Goal: Task Accomplishment & Management: Manage account settings

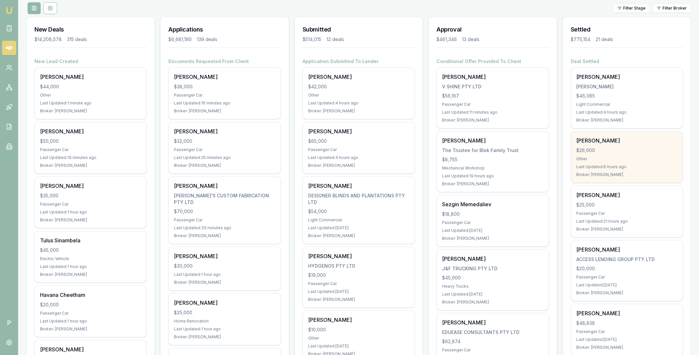
scroll to position [22, 0]
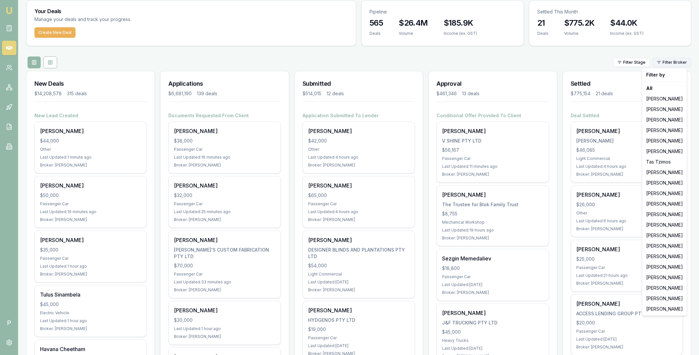
click at [667, 60] on html "Emu Broker P [PERSON_NAME] Toggle Menu Your Deals Manage your deals and track y…" at bounding box center [349, 155] width 699 height 355
click at [658, 215] on div "[PERSON_NAME]" at bounding box center [664, 214] width 42 height 10
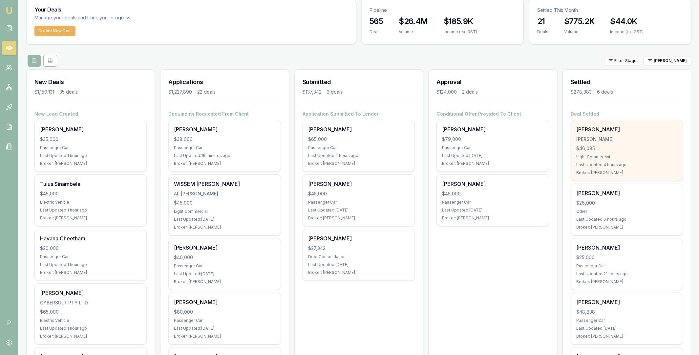
scroll to position [0, 0]
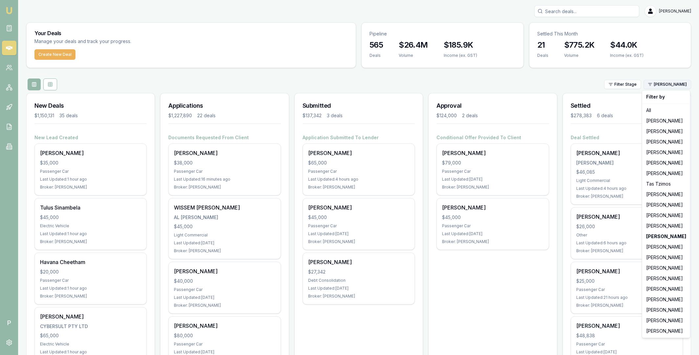
click at [669, 83] on html "Emu Broker P [PERSON_NAME] Toggle Menu Your Deals Manage your deals and track y…" at bounding box center [349, 177] width 699 height 355
click at [655, 113] on div "All" at bounding box center [665, 110] width 45 height 10
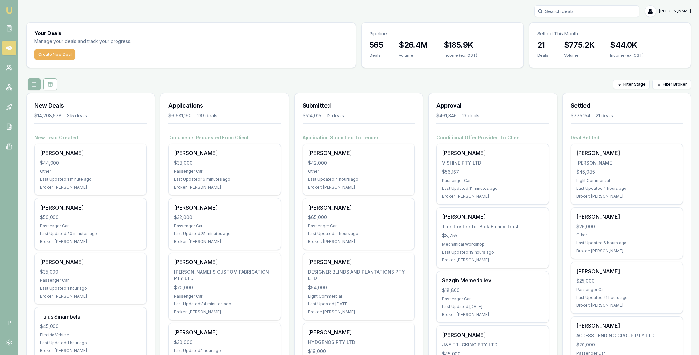
click at [567, 13] on input "Search deals" at bounding box center [586, 11] width 105 height 12
click at [565, 12] on input "lakwin" at bounding box center [586, 11] width 105 height 12
paste input "hwinder"
type input "[PERSON_NAME]"
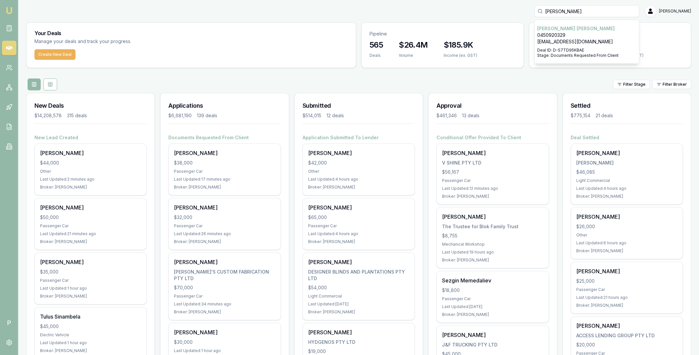
click at [574, 33] on p "0450920329" at bounding box center [586, 35] width 99 height 7
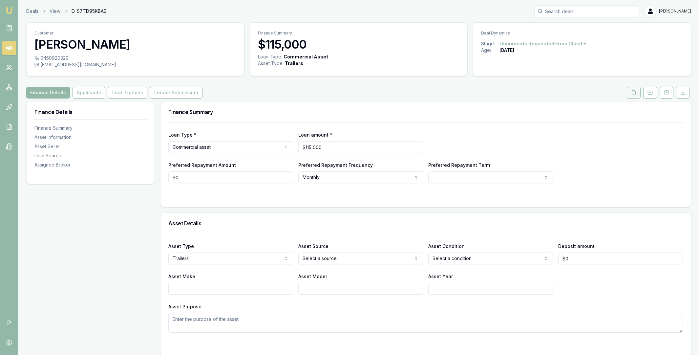
click at [637, 93] on button at bounding box center [634, 93] width 14 height 12
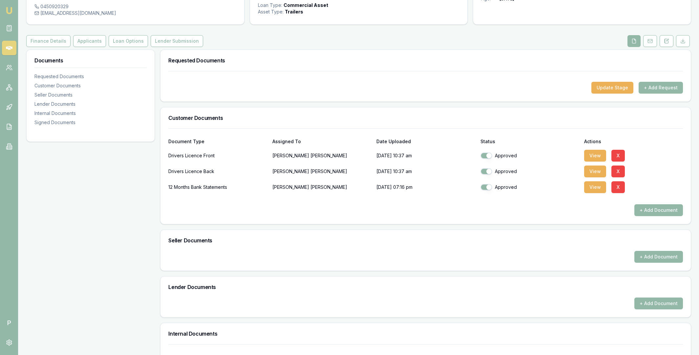
scroll to position [110, 0]
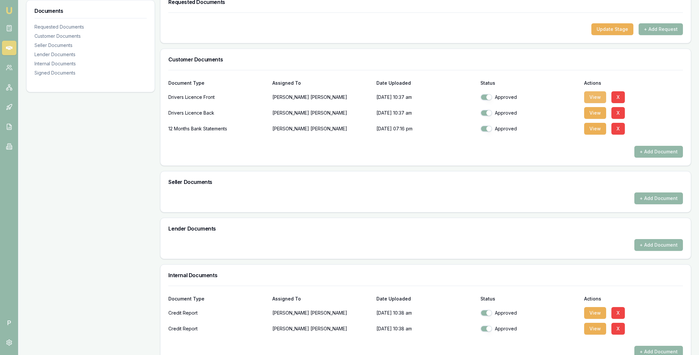
click at [594, 97] on button "View" at bounding box center [595, 97] width 22 height 12
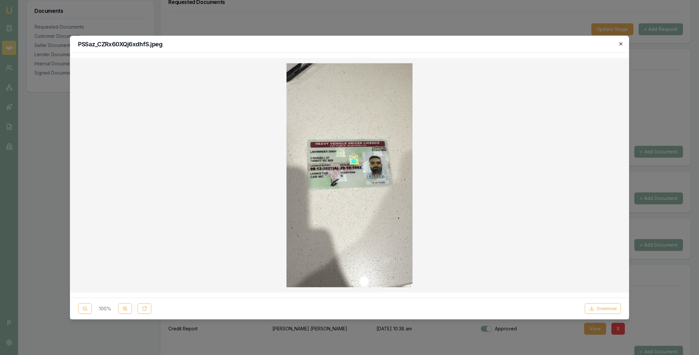
click at [621, 44] on icon "button" at bounding box center [620, 43] width 3 height 3
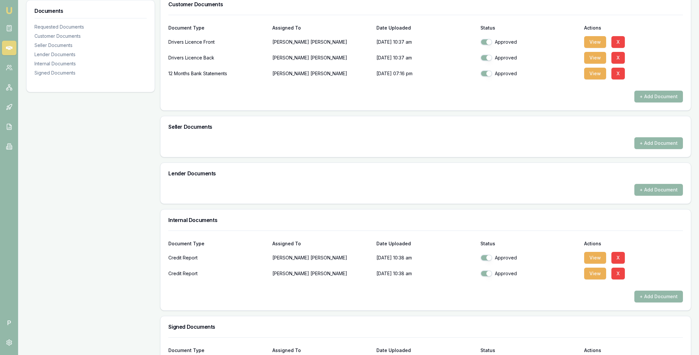
scroll to position [233, 0]
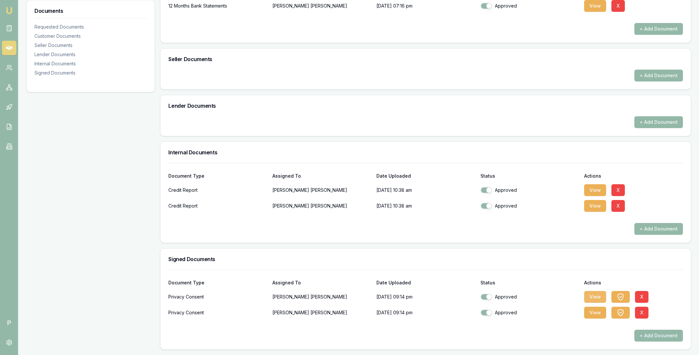
click at [596, 297] on button "View" at bounding box center [595, 297] width 22 height 12
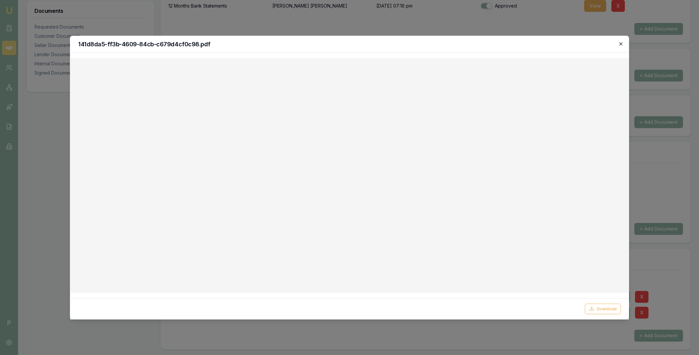
click at [620, 43] on icon "button" at bounding box center [620, 43] width 5 height 5
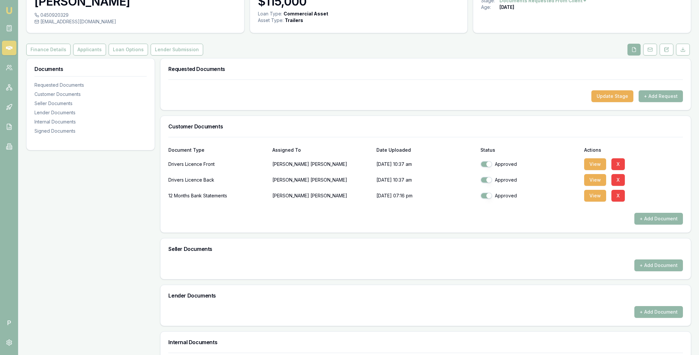
scroll to position [0, 0]
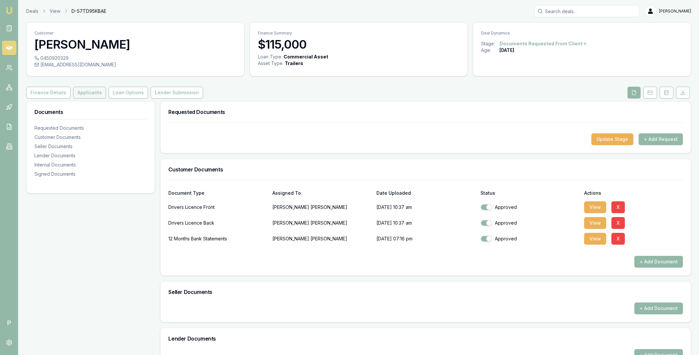
click at [88, 91] on button "Applicants" at bounding box center [89, 93] width 33 height 12
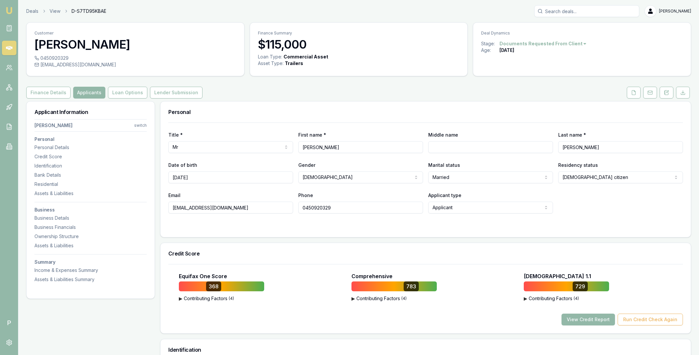
click at [572, 148] on input "[PERSON_NAME]" at bounding box center [620, 147] width 125 height 12
click at [323, 148] on input "[PERSON_NAME]" at bounding box center [360, 147] width 125 height 12
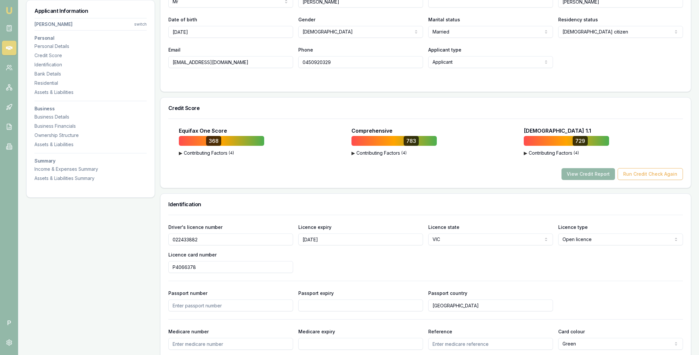
scroll to position [167, 0]
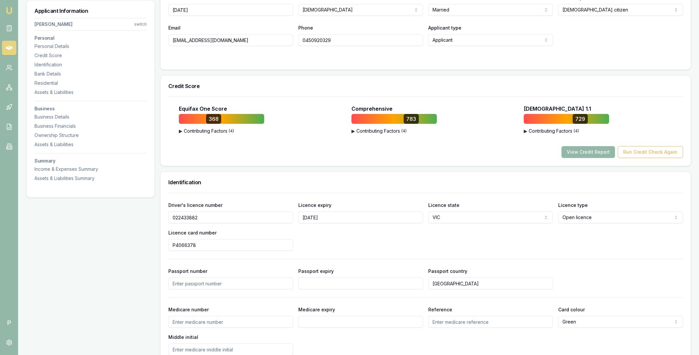
click at [190, 216] on input "022433882" at bounding box center [230, 217] width 125 height 12
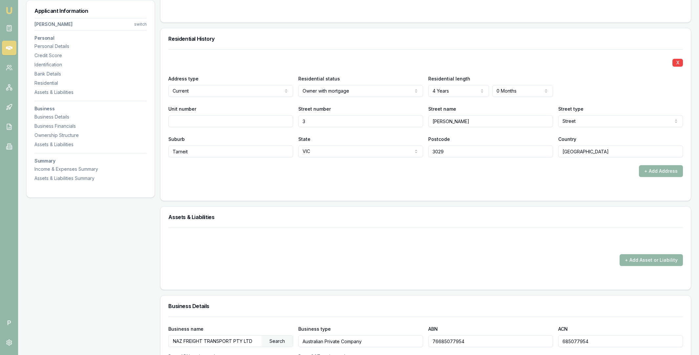
scroll to position [707, 0]
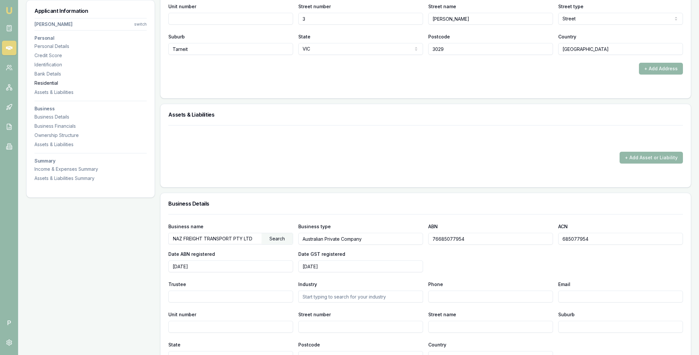
click at [52, 82] on div "Residential" at bounding box center [90, 83] width 112 height 7
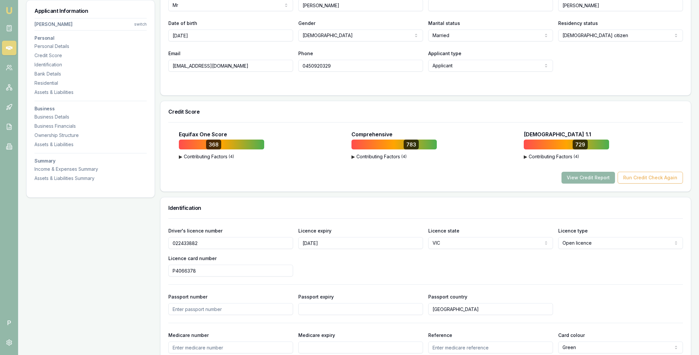
scroll to position [0, 0]
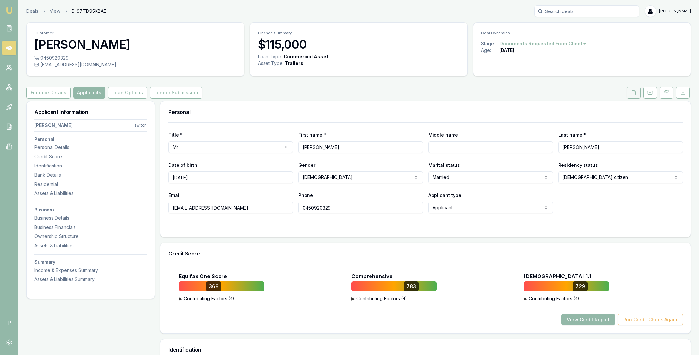
click at [632, 93] on icon at bounding box center [633, 92] width 5 height 5
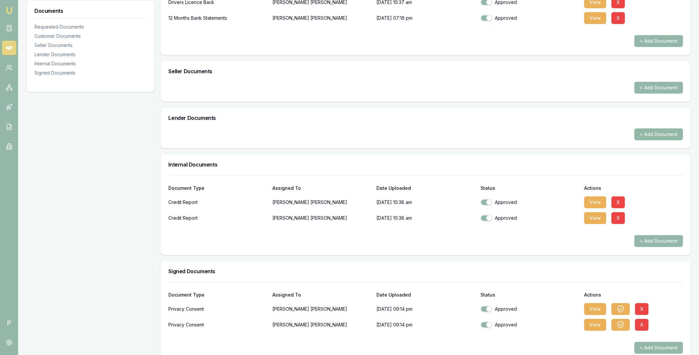
scroll to position [233, 0]
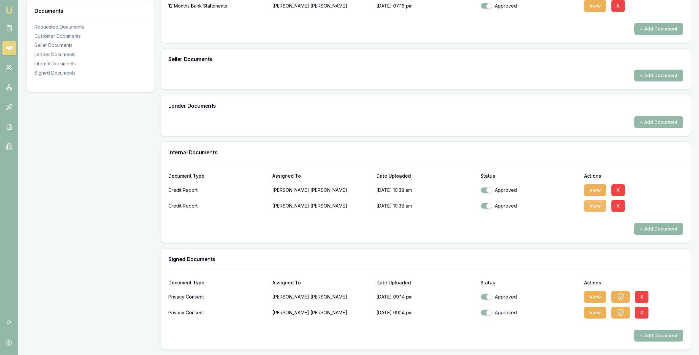
click at [595, 204] on button "View" at bounding box center [595, 206] width 22 height 12
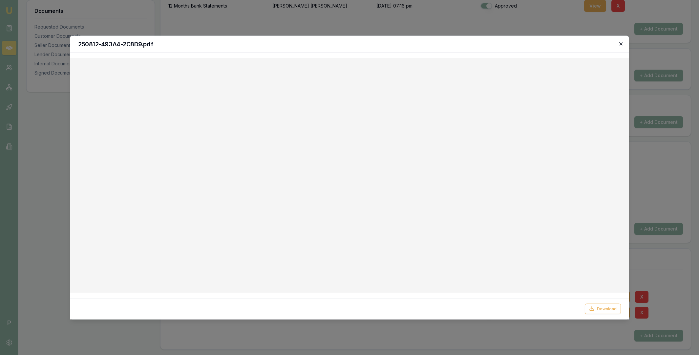
click at [620, 43] on icon "button" at bounding box center [620, 43] width 3 height 3
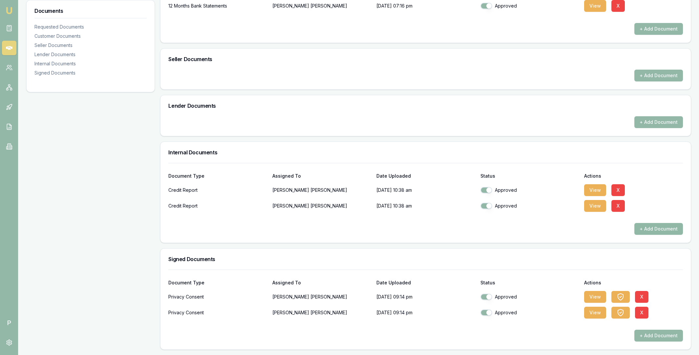
click at [650, 227] on button "+ Add Document" at bounding box center [658, 229] width 49 height 12
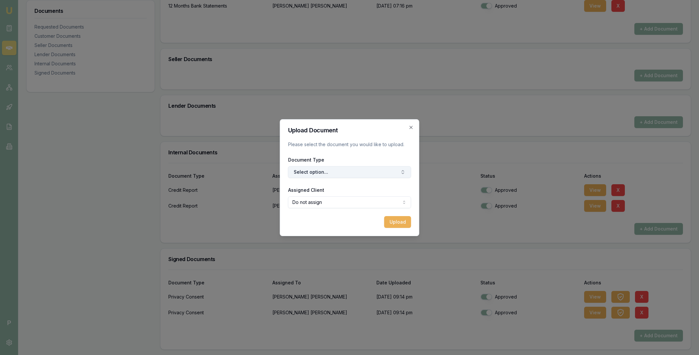
click at [323, 171] on button "Select option..." at bounding box center [349, 172] width 123 height 12
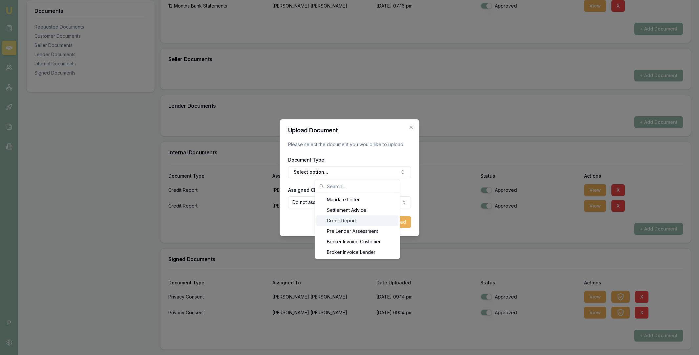
click at [339, 220] on div "Credit Report" at bounding box center [357, 220] width 82 height 10
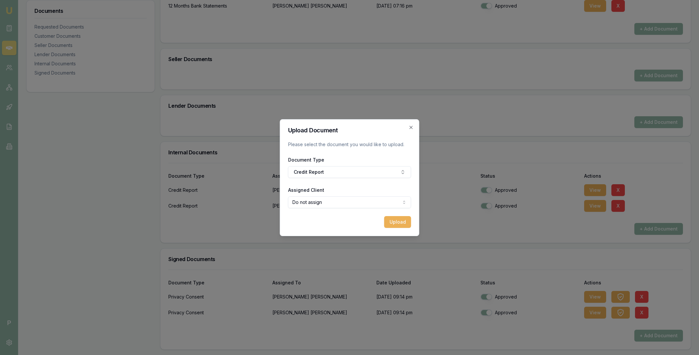
select select "U-OG0L4KK82A"
click at [392, 221] on button "Upload" at bounding box center [397, 222] width 27 height 12
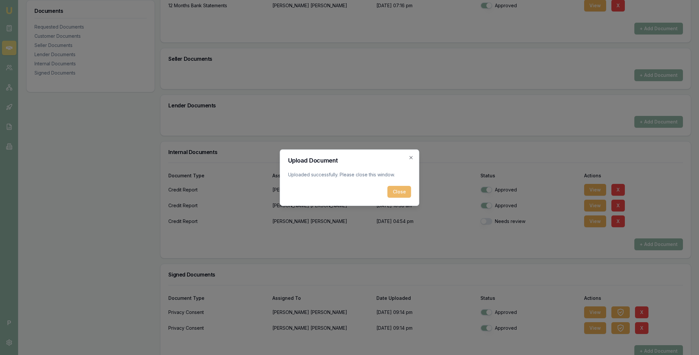
click at [398, 192] on button "Close" at bounding box center [399, 192] width 24 height 12
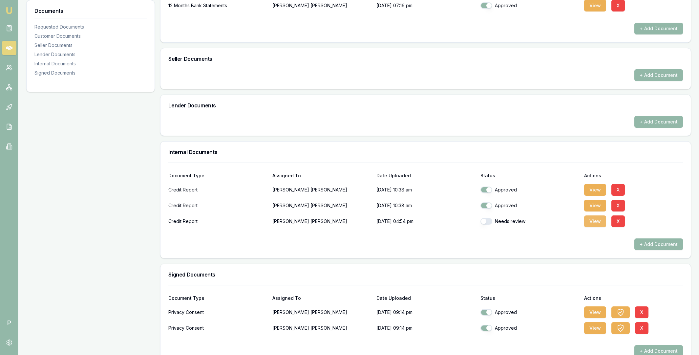
click at [593, 222] on button "View" at bounding box center [595, 221] width 22 height 12
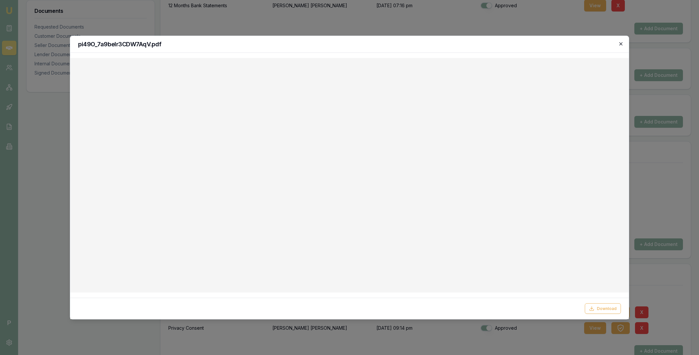
click at [619, 42] on icon "button" at bounding box center [620, 43] width 5 height 5
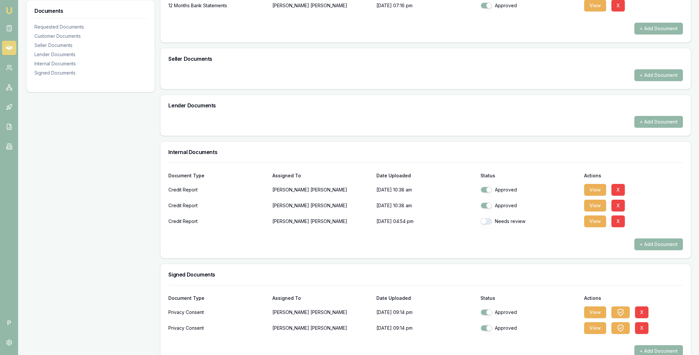
scroll to position [0, 0]
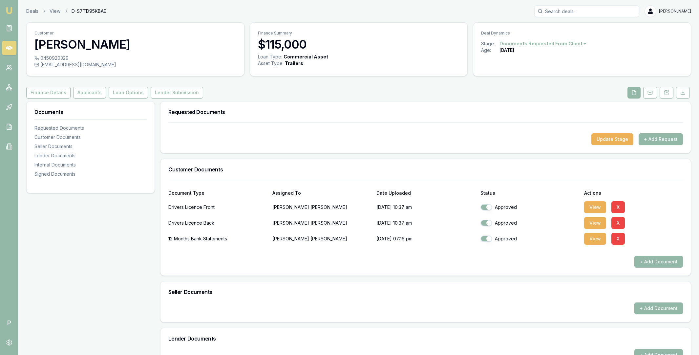
click at [10, 48] on icon at bounding box center [9, 48] width 7 height 4
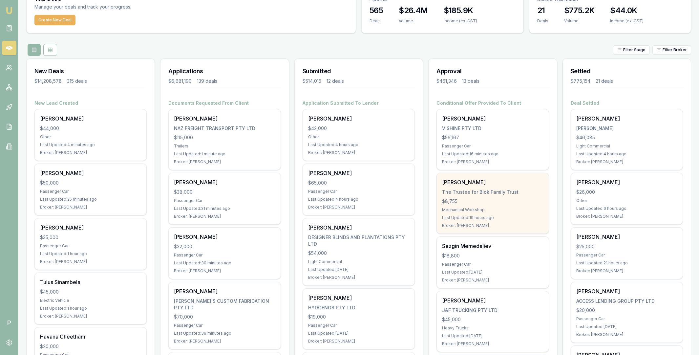
scroll to position [43, 0]
